Goal: Submit feedback/report problem: Provide input to the site owners about the experience or issues

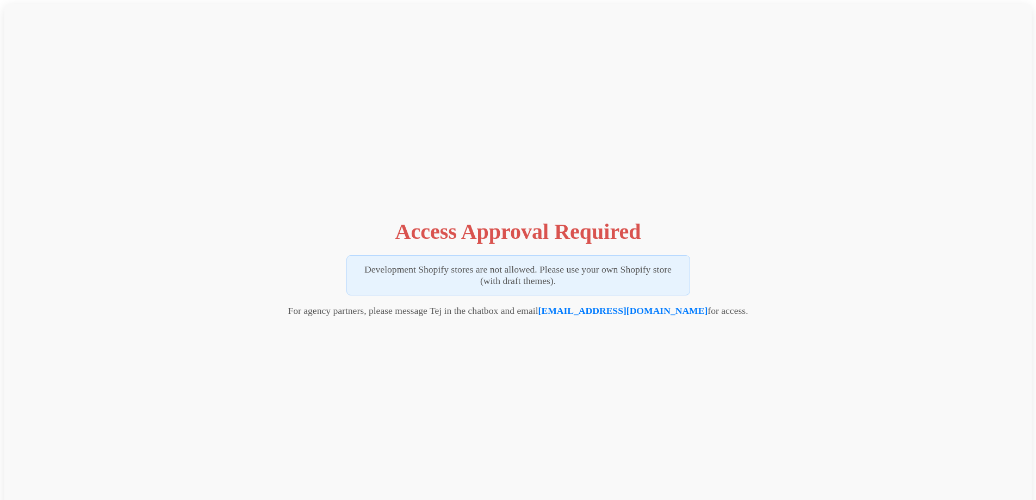
drag, startPoint x: 570, startPoint y: 277, endPoint x: 298, endPoint y: 256, distance: 273.2
click at [298, 256] on div "Access Approval Required Development Shopify stores are not allowed. Please use…" at bounding box center [517, 264] width 1027 height 521
click at [1007, 463] on span "Open chat" at bounding box center [1006, 472] width 33 height 33
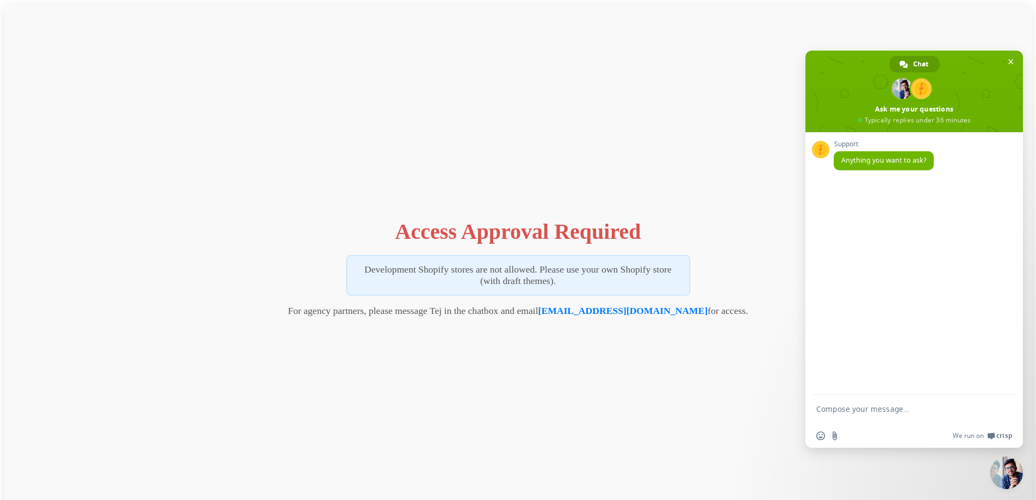
click at [902, 412] on textarea "Compose your message..." at bounding box center [902, 414] width 172 height 20
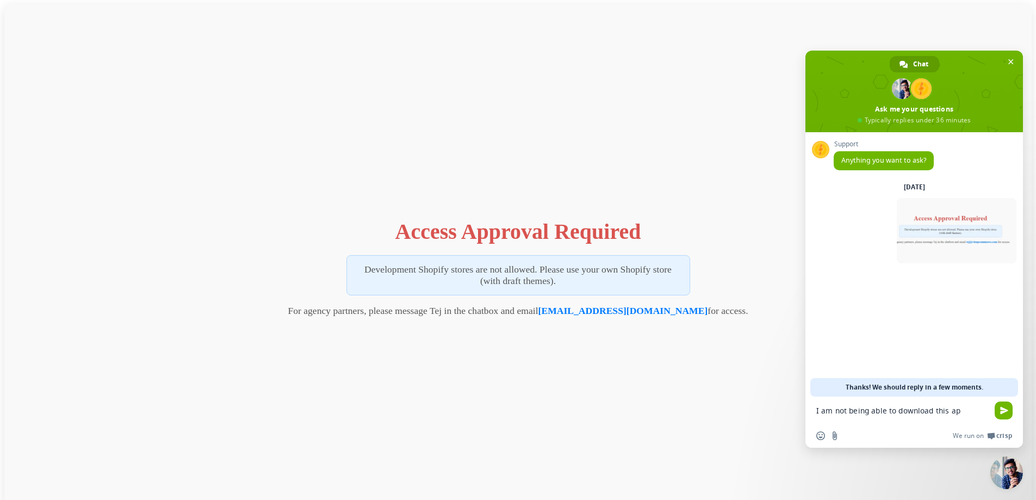
type textarea "I am not being able to download this app"
